Goal: Transaction & Acquisition: Purchase product/service

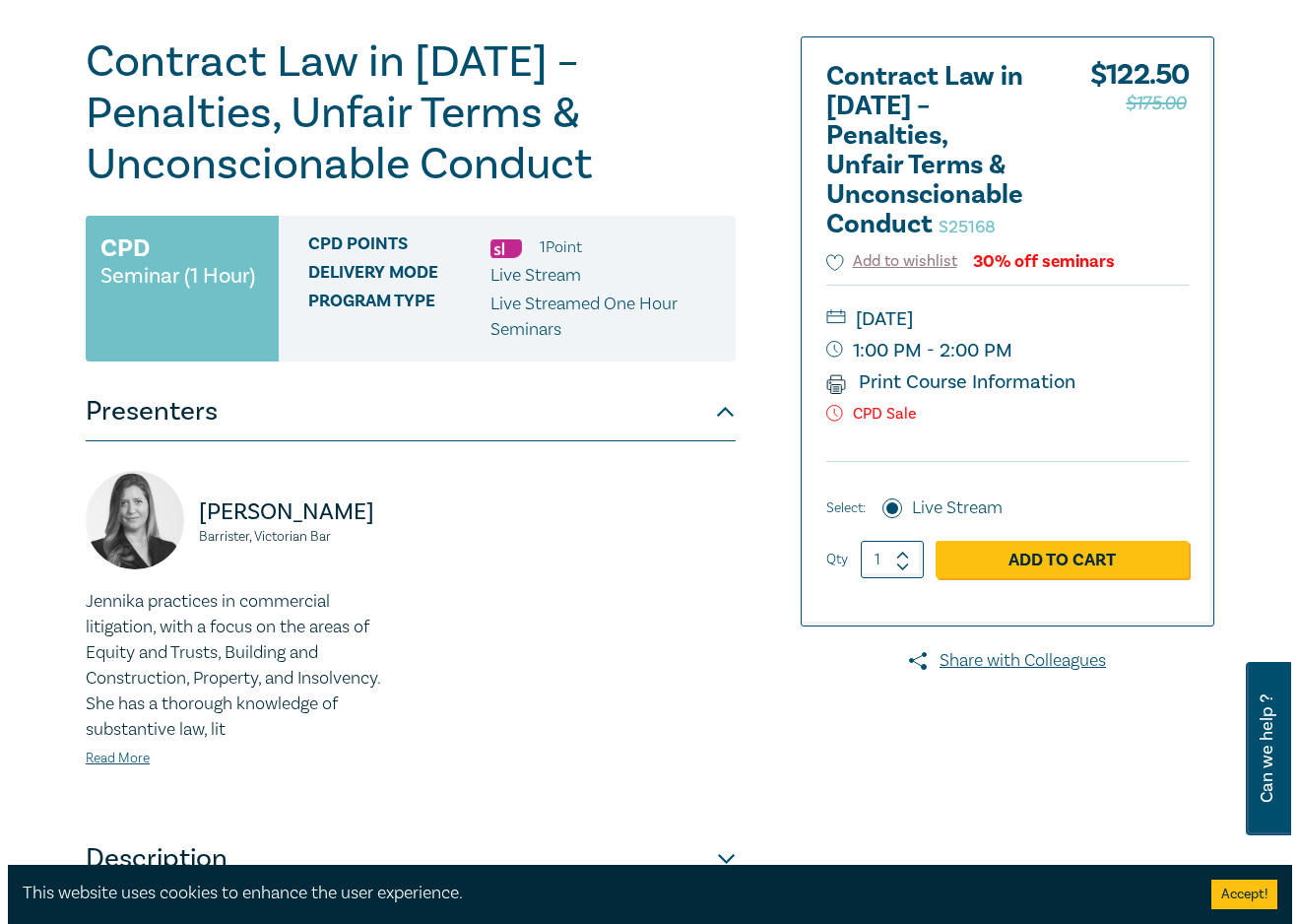
scroll to position [197, 0]
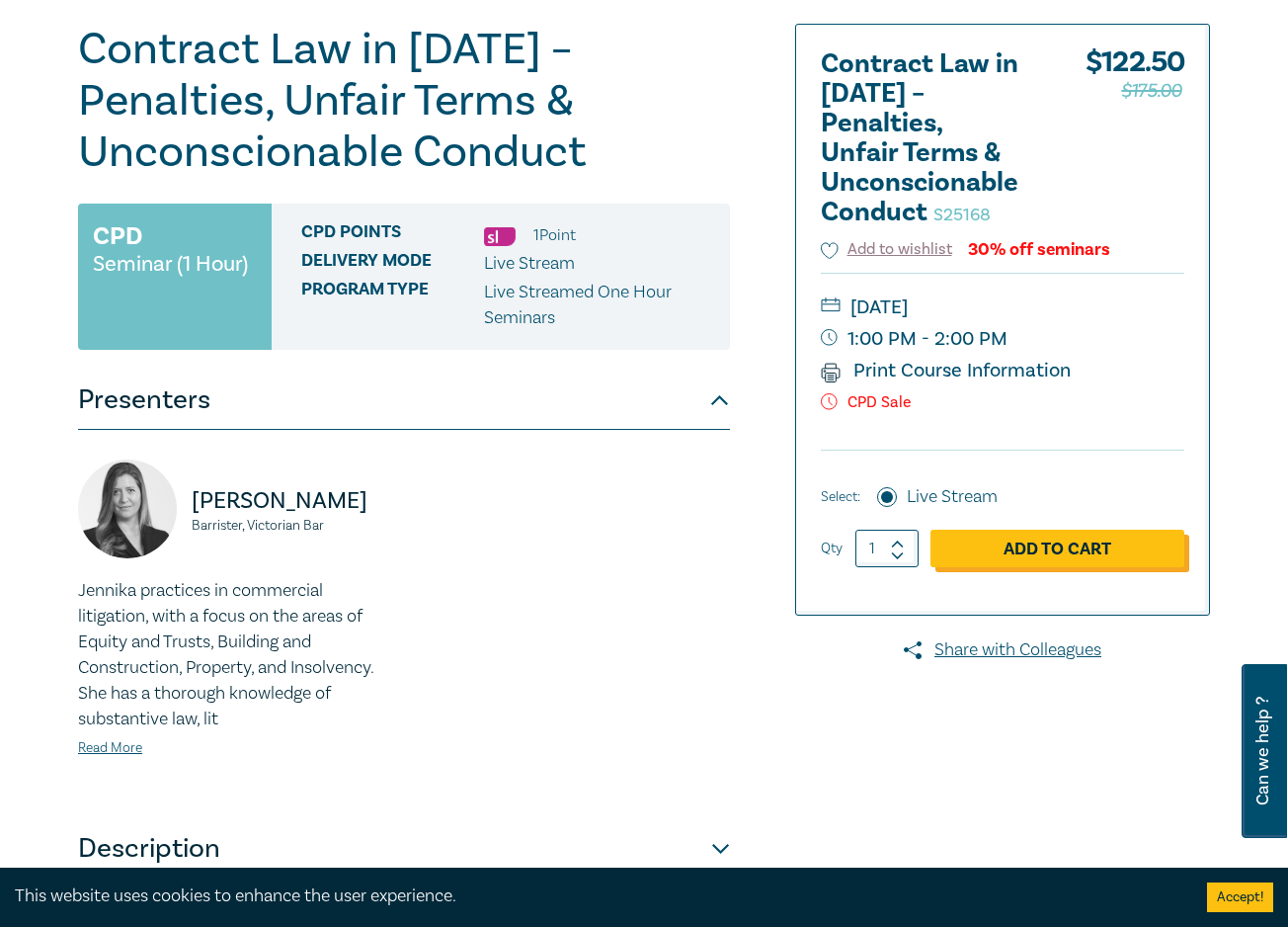
click at [1060, 548] on link "Add to Cart" at bounding box center [1058, 548] width 254 height 38
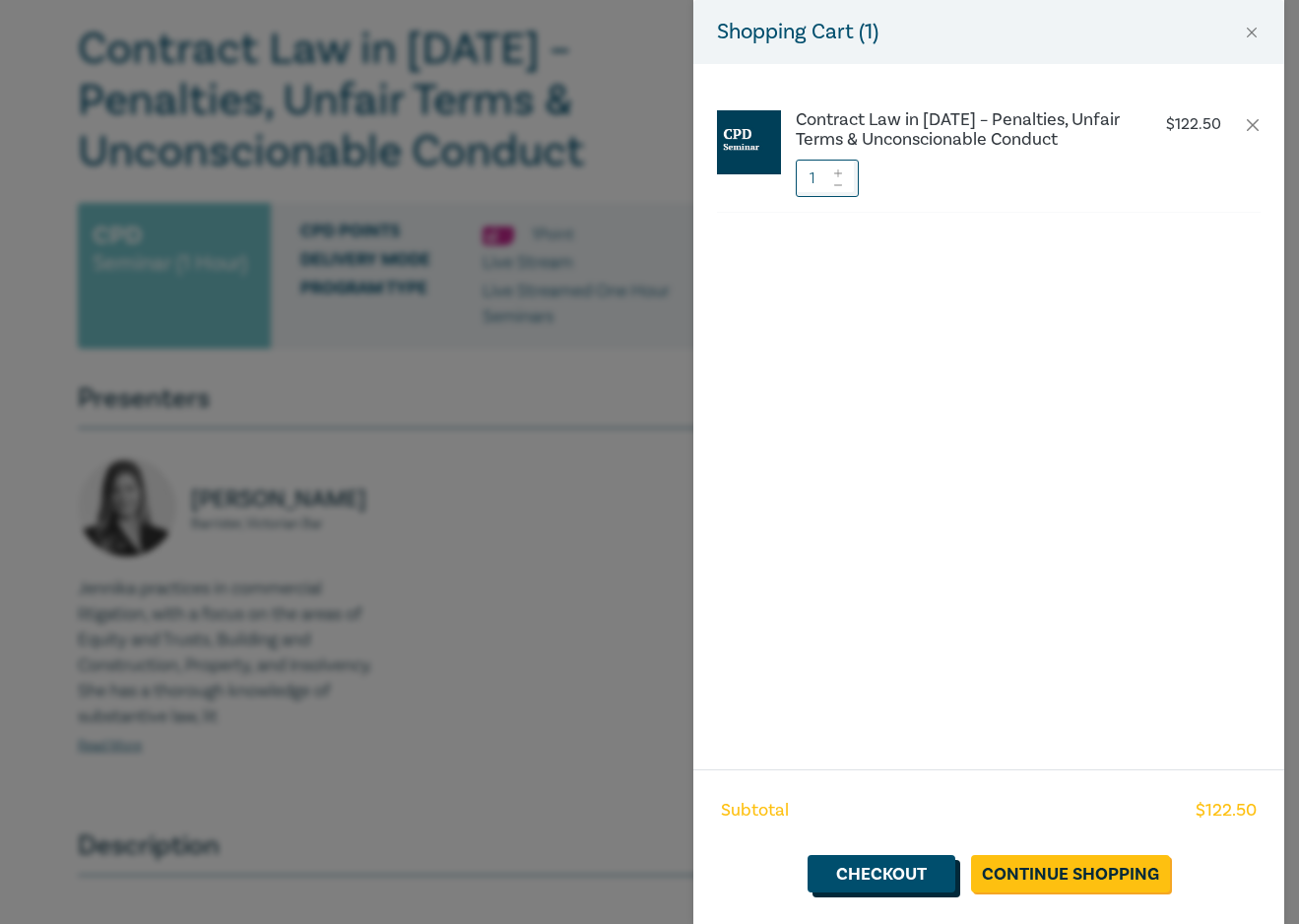
click at [854, 872] on link "Checkout" at bounding box center [881, 874] width 147 height 38
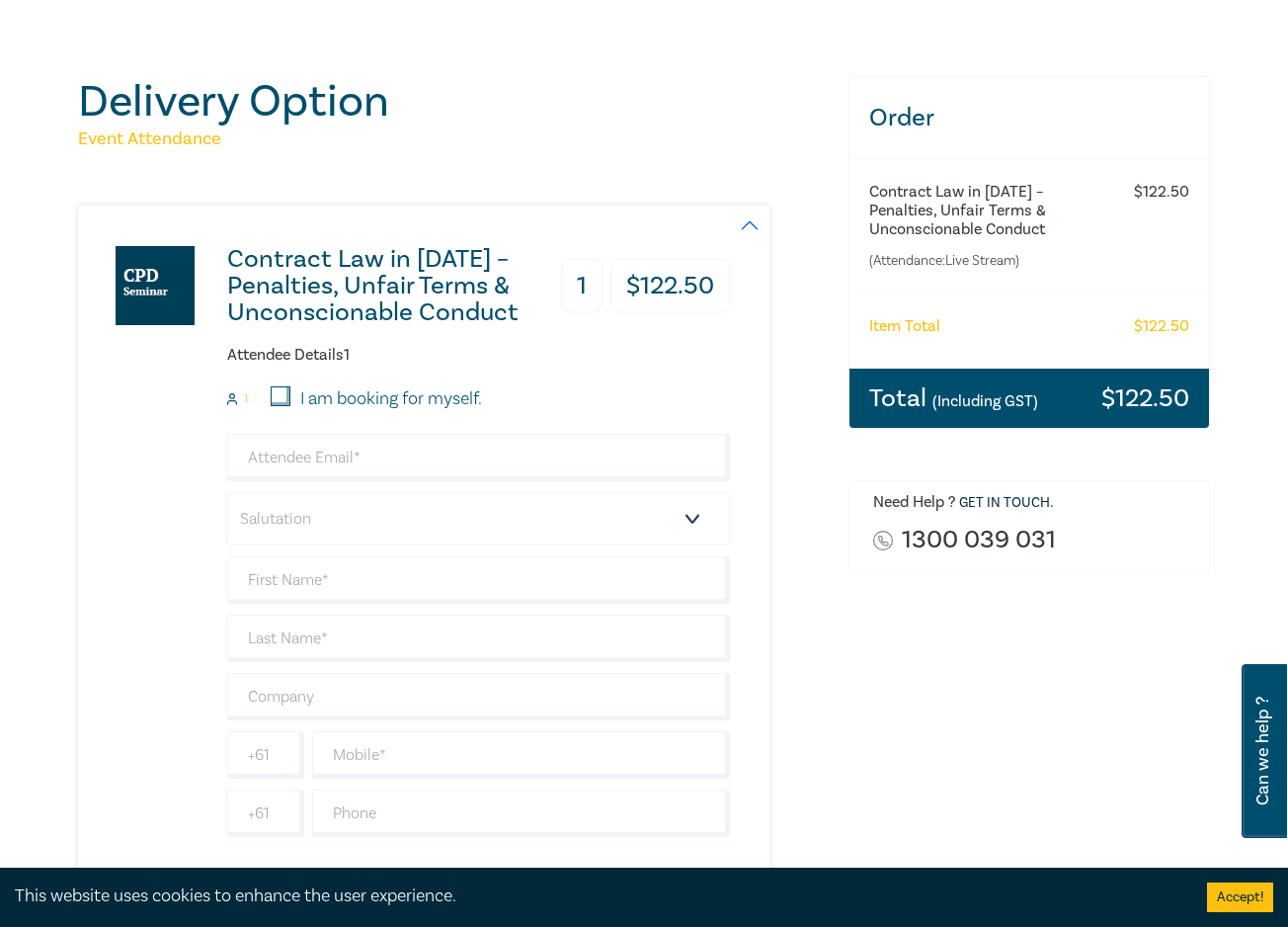
scroll to position [197, 0]
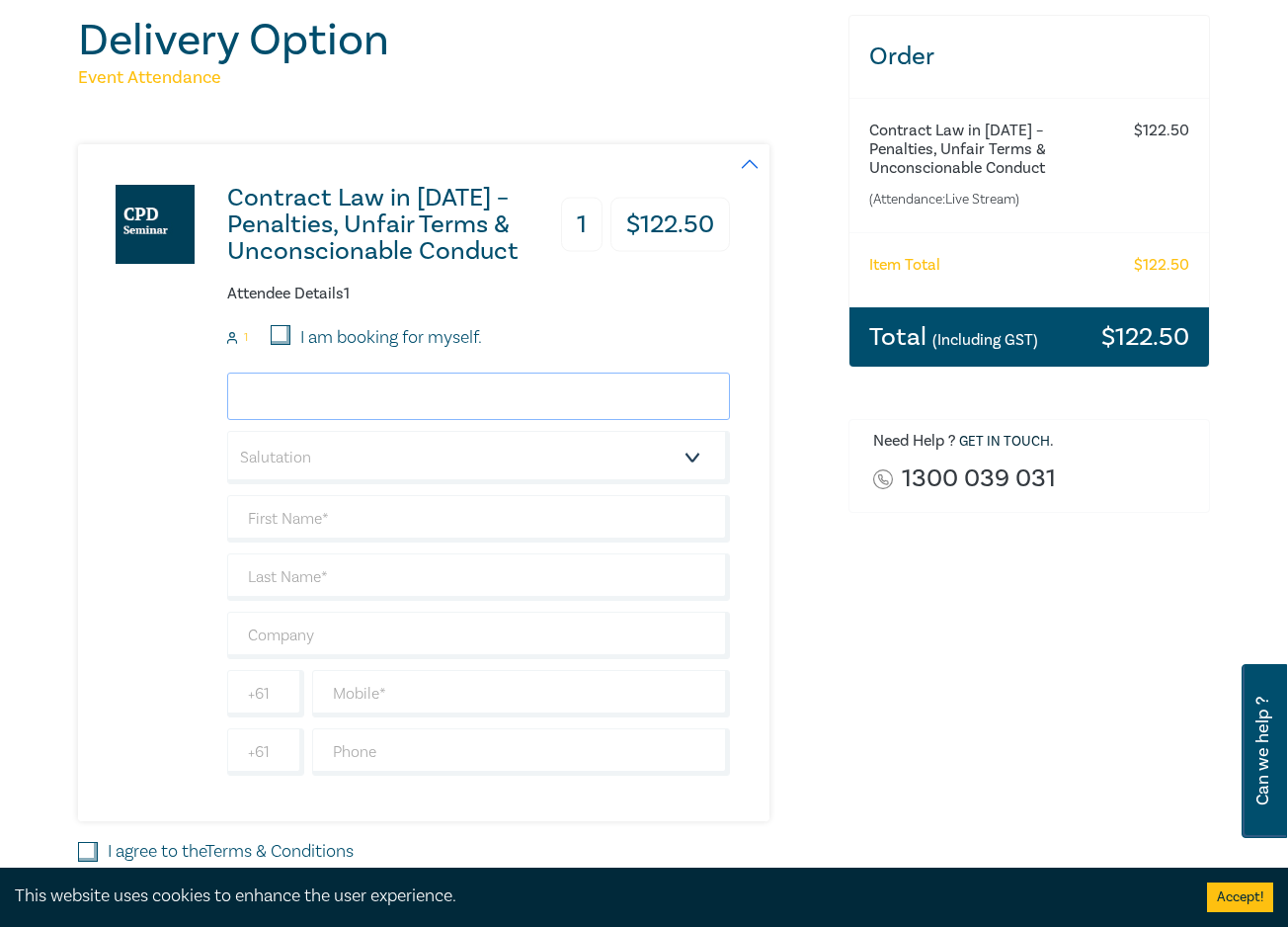
click at [333, 414] on input "email" at bounding box center [478, 397] width 503 height 48
type input "GMcGuckian@heinzlaw.com.au"
type input "Gabrielle"
type input "McGuckian"
type input "[PERSON_NAME]"
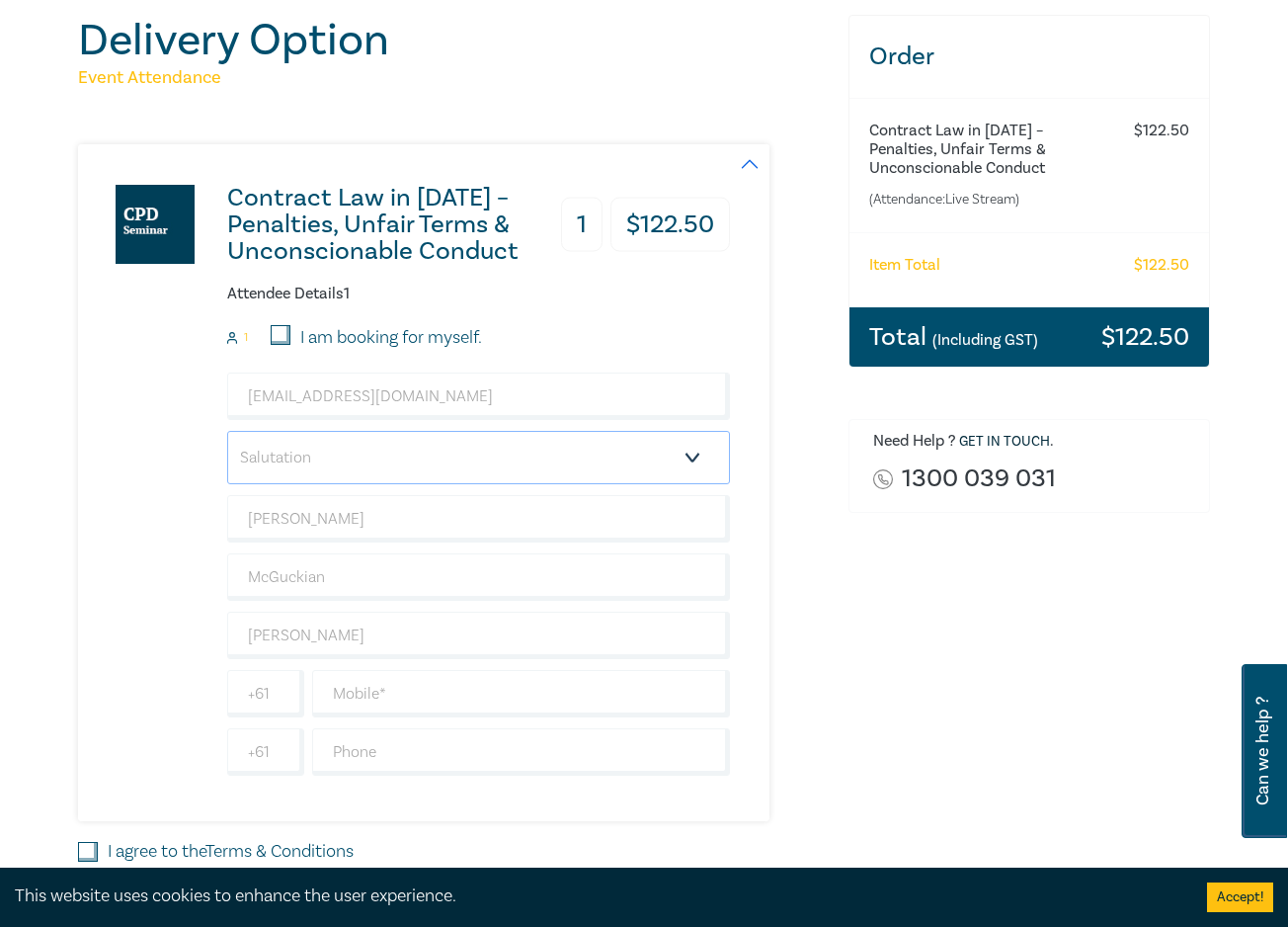
click at [330, 467] on select "Salutation Mr. Mrs. Ms. Miss Dr. Prof. Other" at bounding box center [478, 457] width 503 height 54
select select "Ms."
click at [227, 430] on select "Salutation Mr. Mrs. Ms. Miss Dr. Prof. Other" at bounding box center [478, 457] width 503 height 54
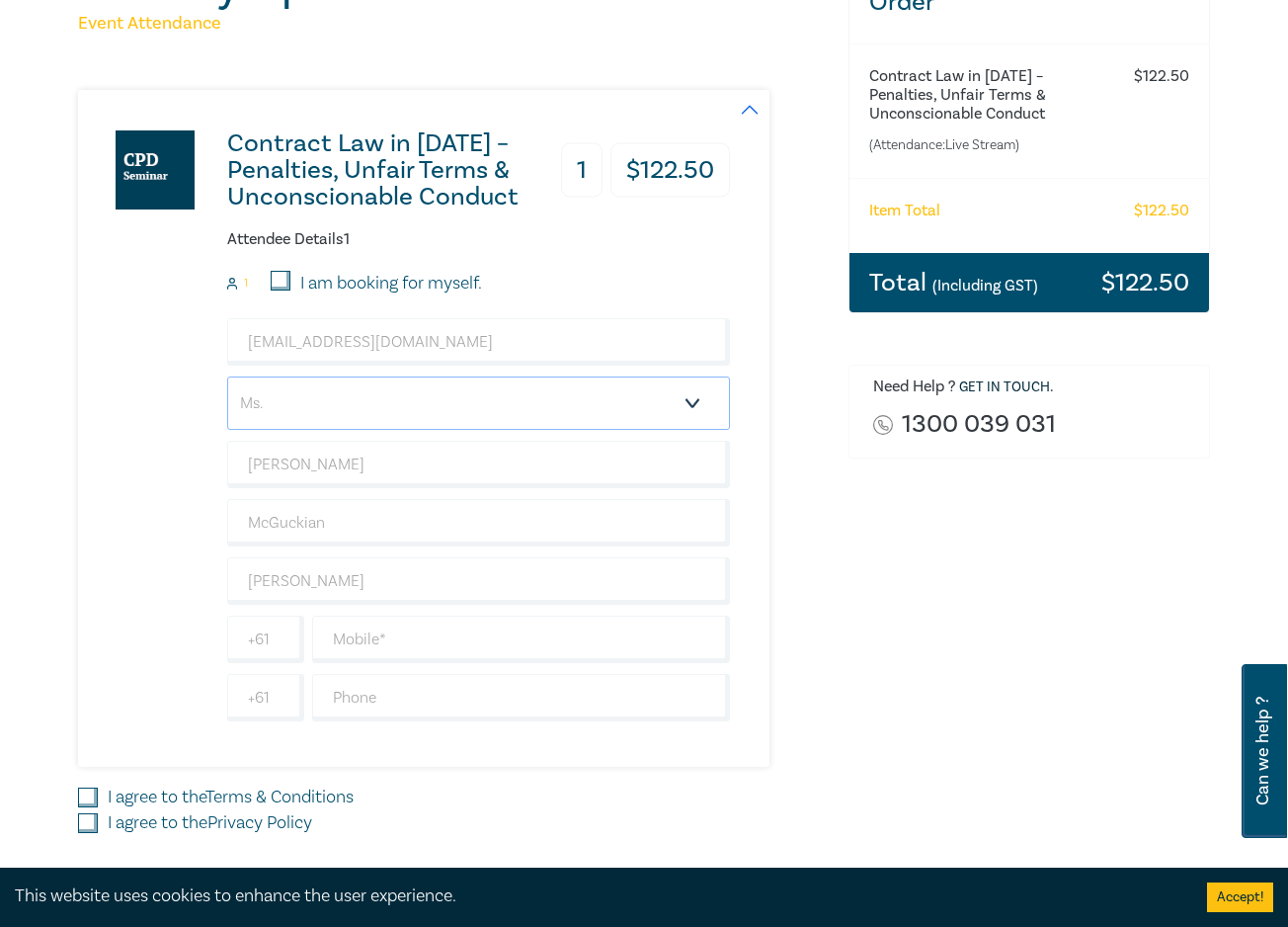
scroll to position [296, 0]
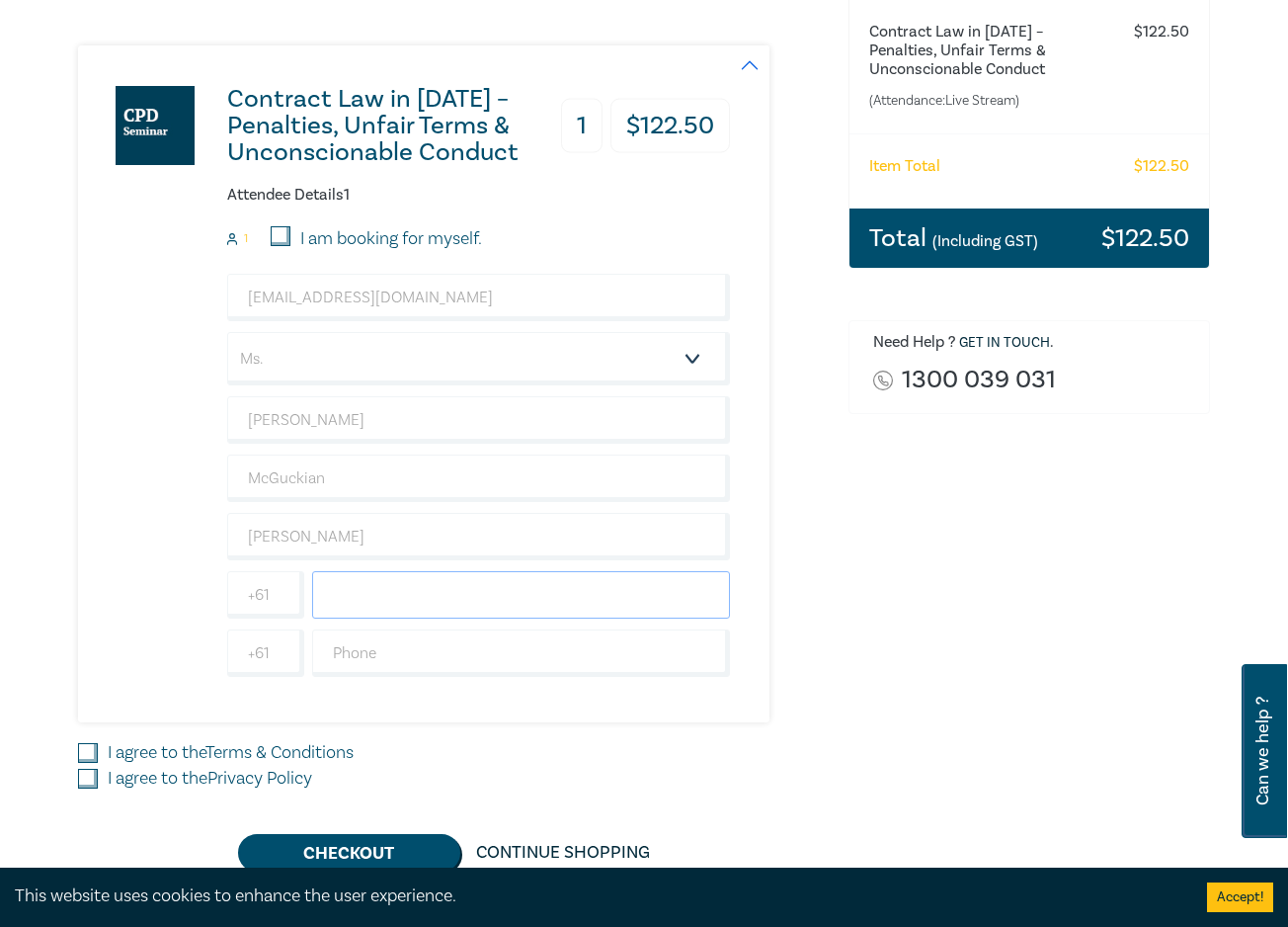
click at [356, 596] on input "text" at bounding box center [521, 595] width 417 height 48
type input "0429 720 137"
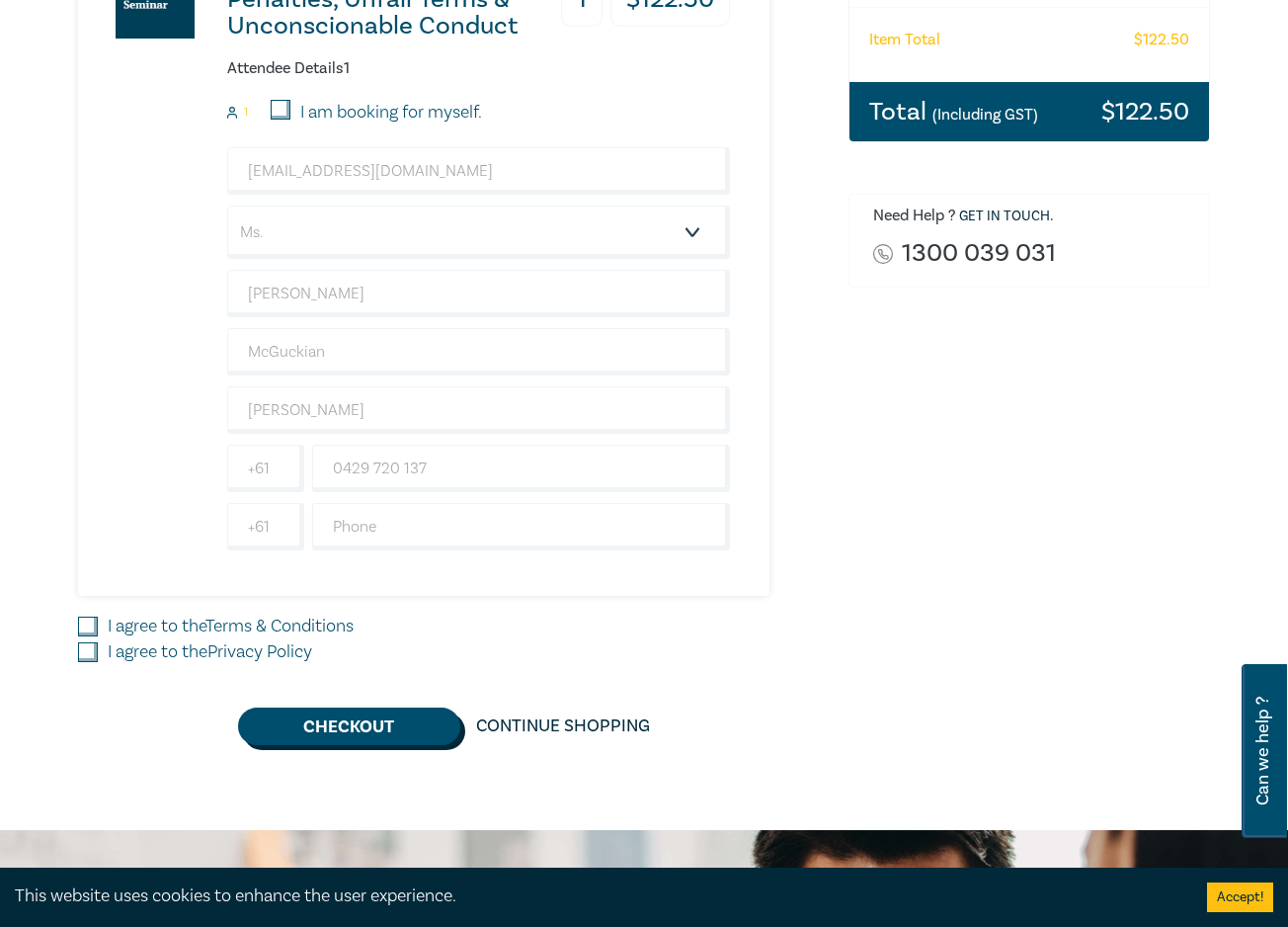
scroll to position [396, 0]
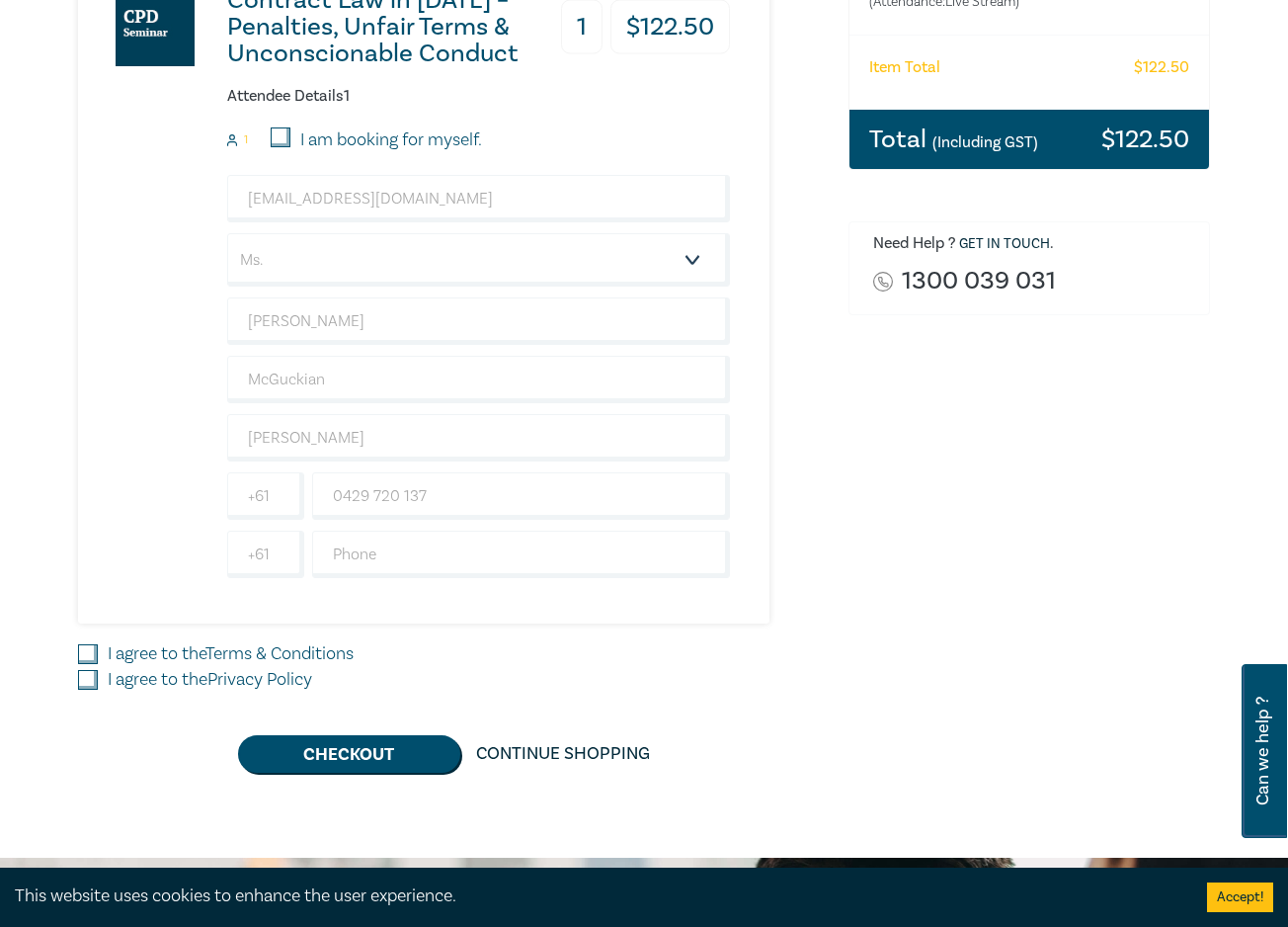
click at [93, 653] on input "I agree to the Terms & Conditions" at bounding box center [88, 654] width 20 height 20
checkbox input "true"
click at [88, 681] on input "I agree to the Privacy Policy" at bounding box center [88, 680] width 20 height 20
checkbox input "true"
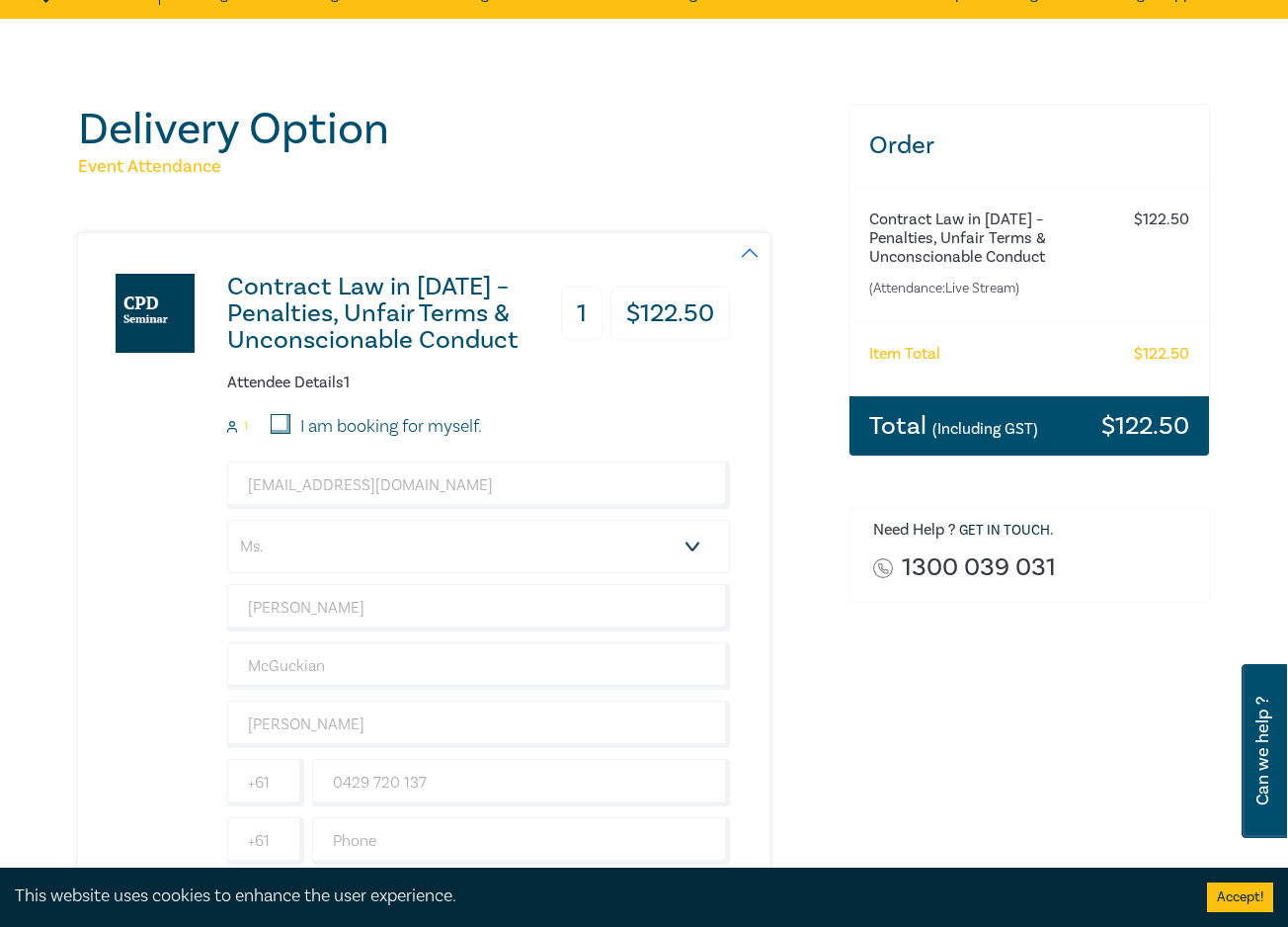
scroll to position [0, 0]
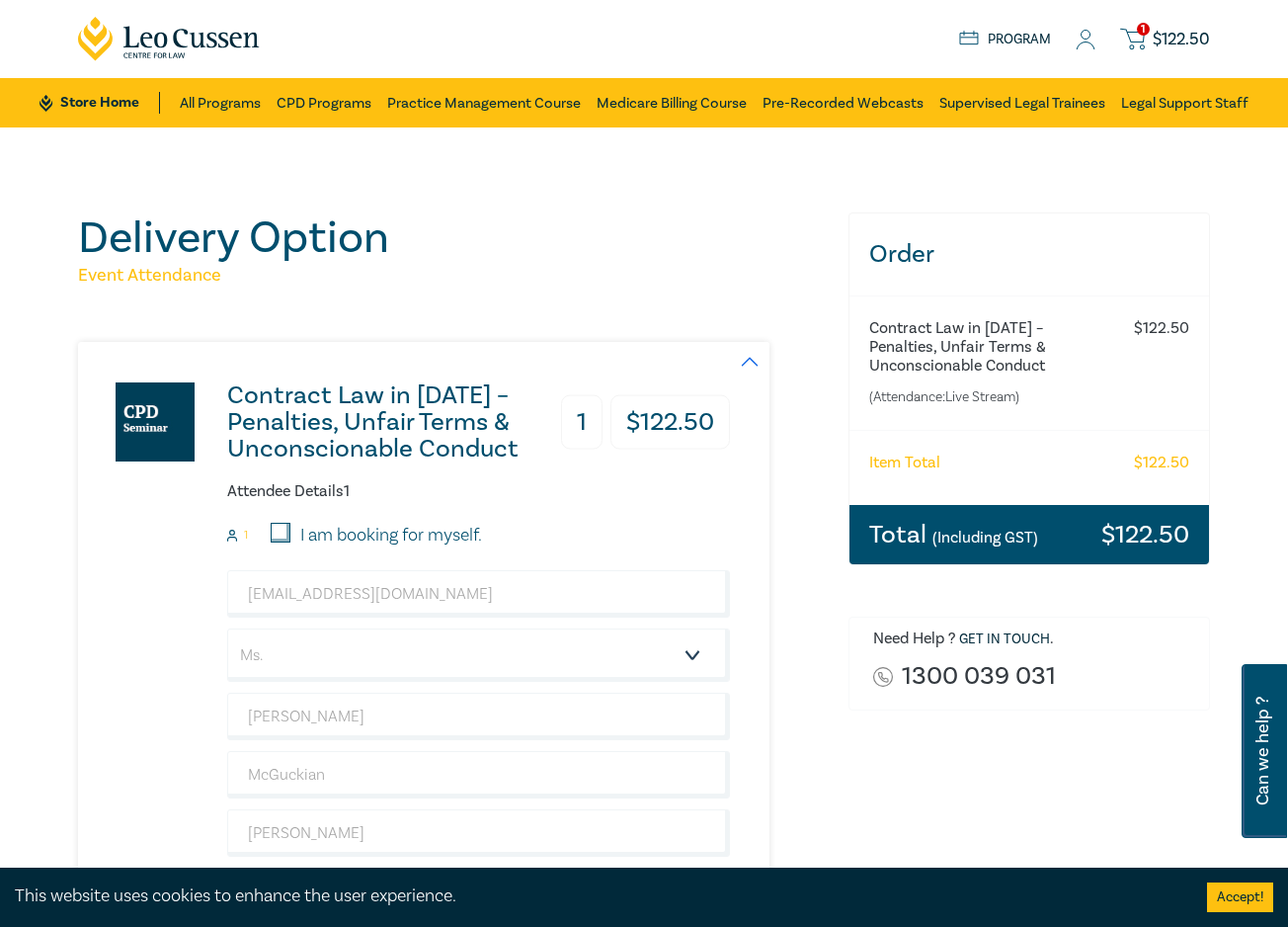
click at [10, 528] on div "Delivery Option Event Attendance Contract Law in 2025 – Penalties, Unfair Terms…" at bounding box center [644, 690] width 1288 height 1125
click at [8, 442] on div "Delivery Option Event Attendance Contract Law in 2025 – Penalties, Unfair Terms…" at bounding box center [644, 690] width 1288 height 1125
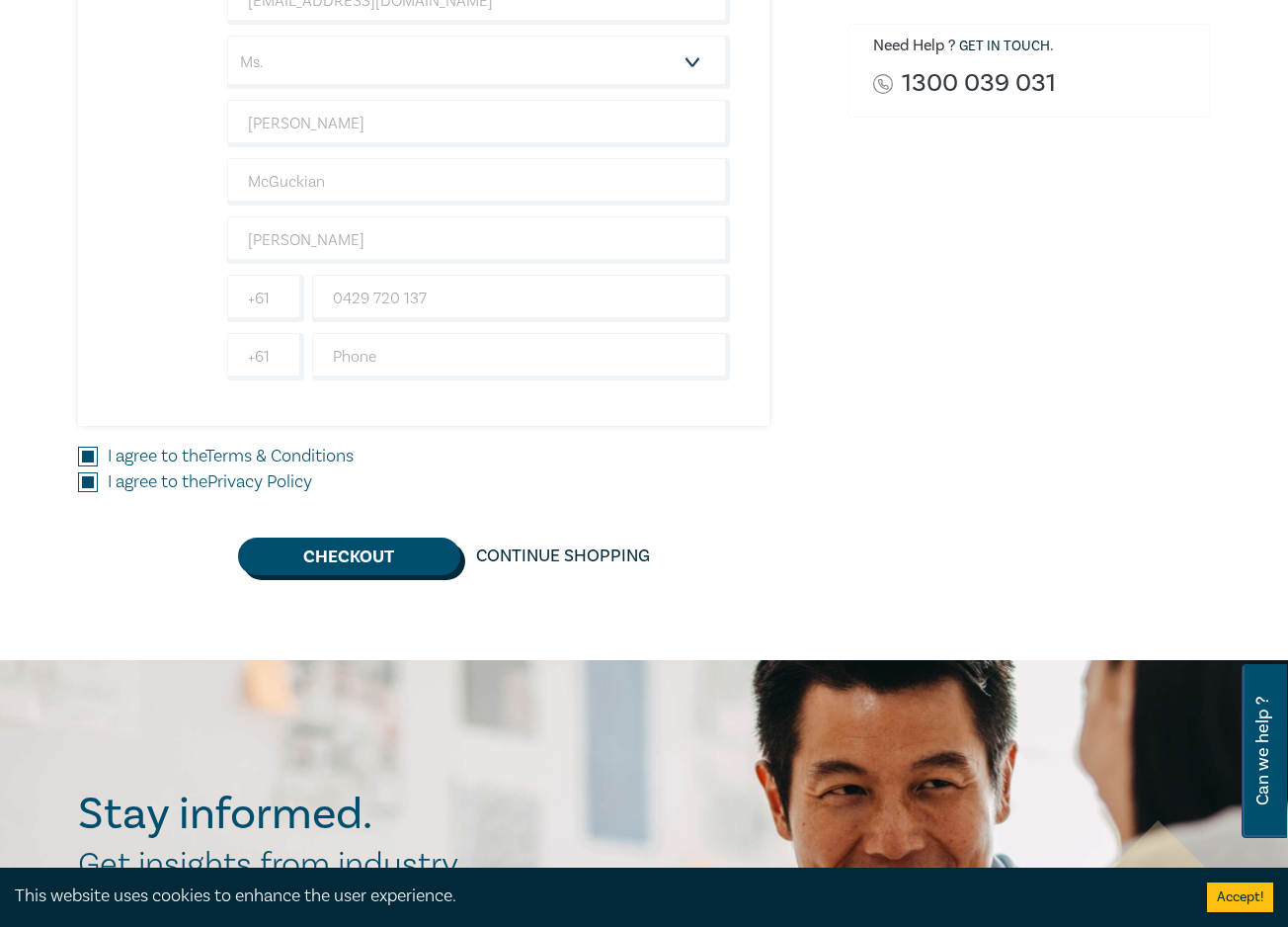
click at [340, 561] on button "Checkout" at bounding box center [349, 556] width 222 height 38
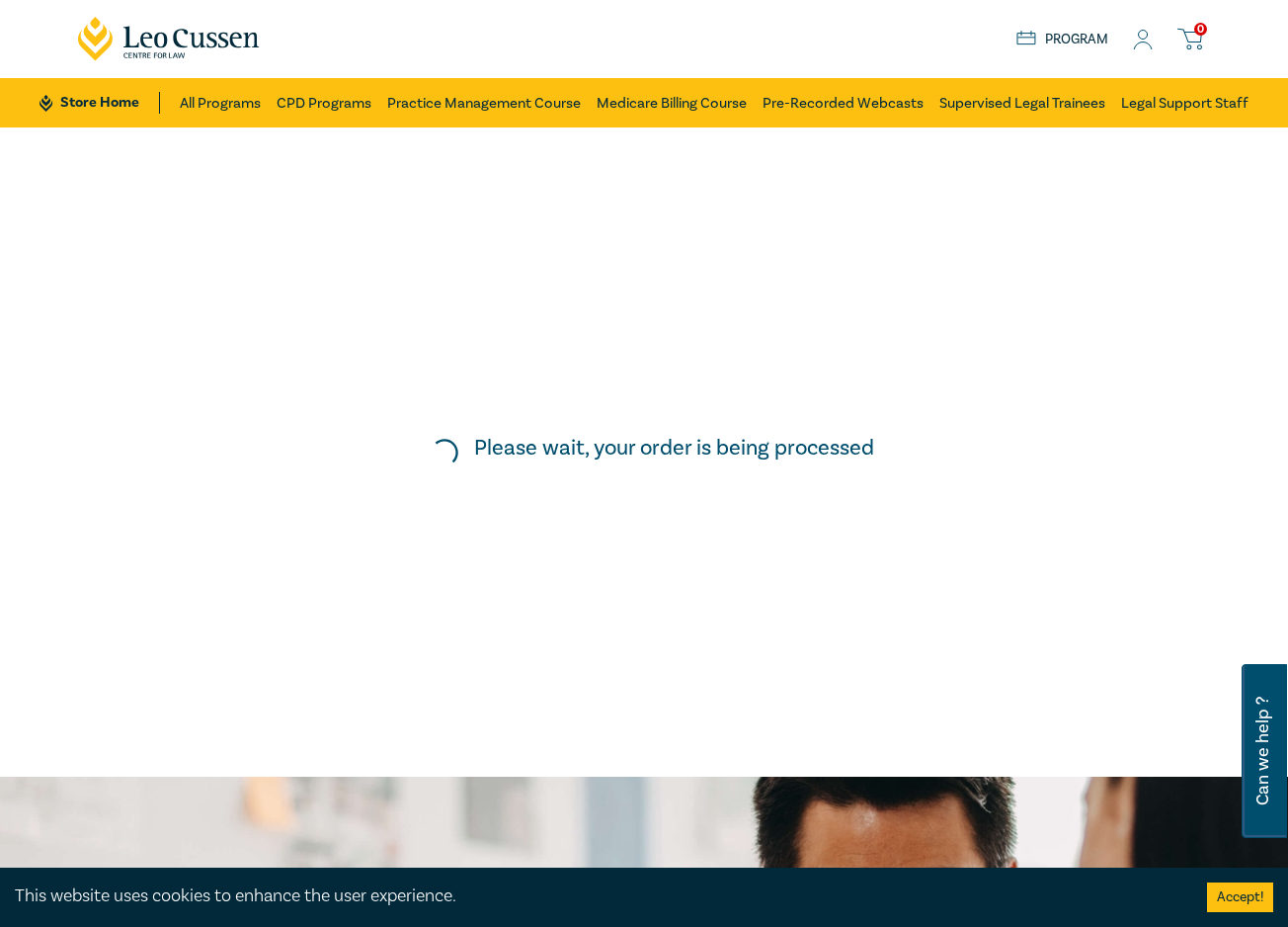
click at [8, 459] on div "Please wait, your order is being processed" at bounding box center [644, 452] width 1308 height 669
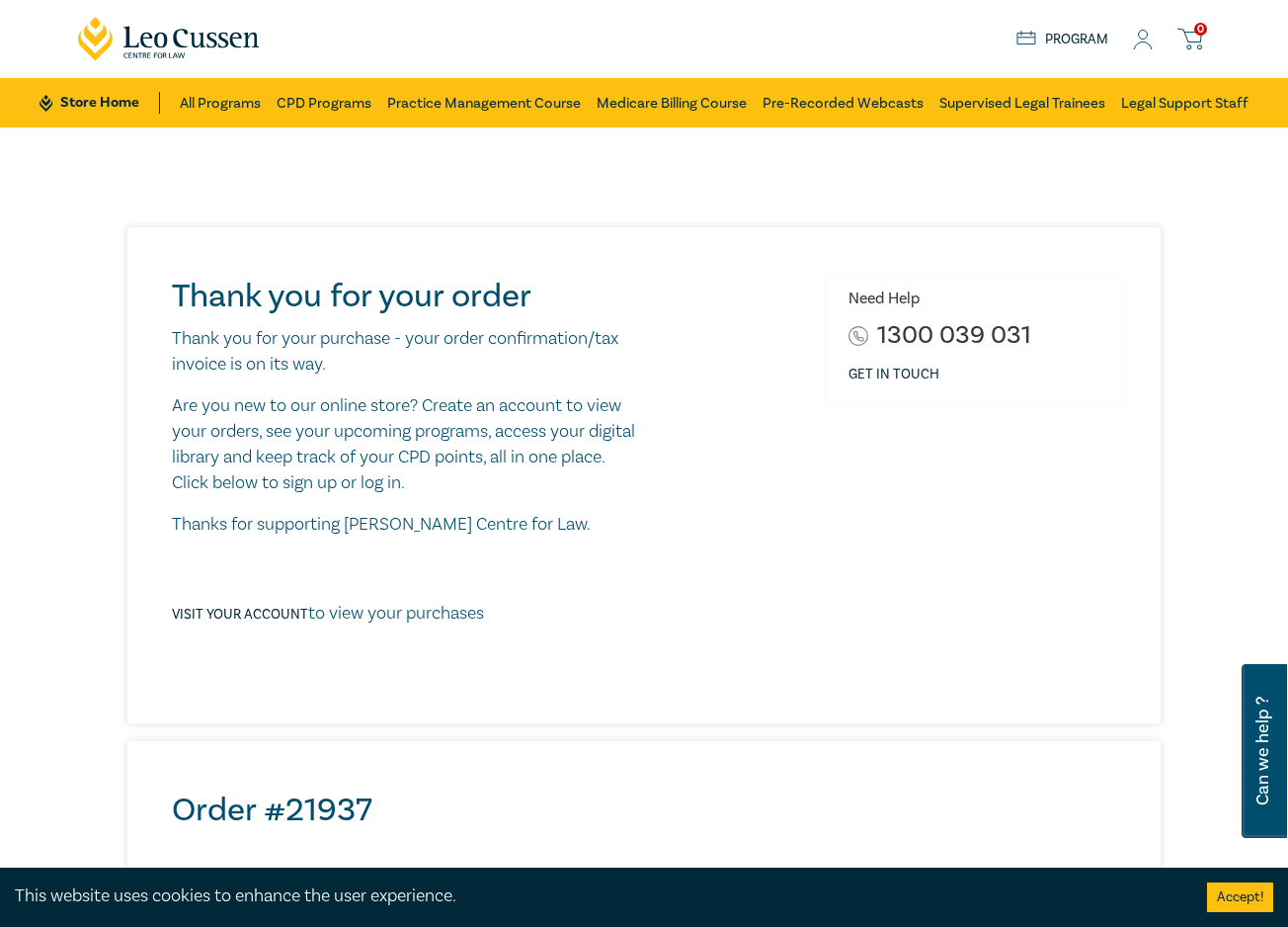
click at [9, 411] on div "Thank you for your order Thank you for your purchase - your order confirmation/…" at bounding box center [644, 863] width 1288 height 1469
